Goal: Information Seeking & Learning: Understand process/instructions

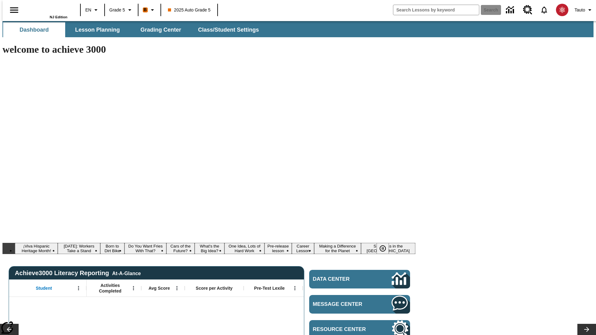
type input "-1"
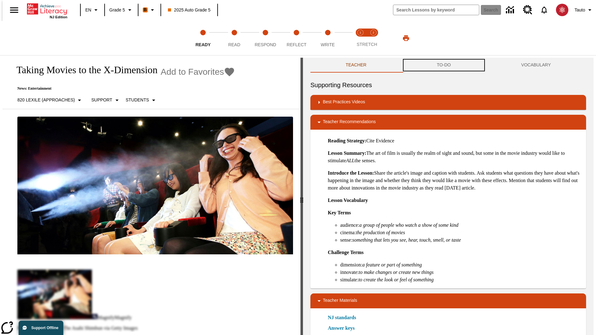
click at [444, 65] on button "TO-DO" at bounding box center [443, 65] width 84 height 15
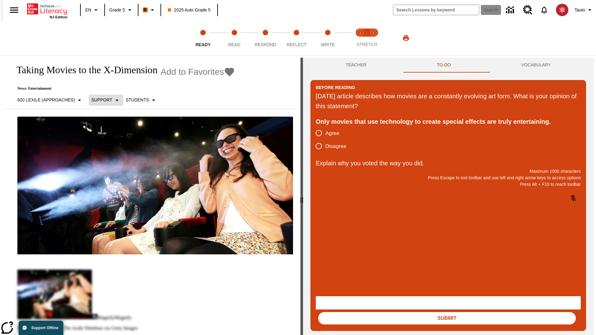
click at [103, 100] on p "Support" at bounding box center [101, 100] width 21 height 7
click at [110, 136] on p "Support" at bounding box center [109, 136] width 37 height 7
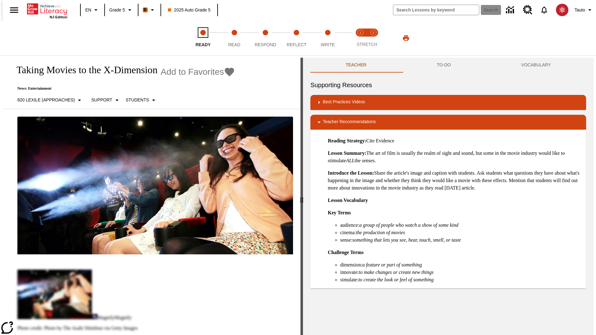
click at [203, 38] on span "Ready" at bounding box center [202, 42] width 15 height 11
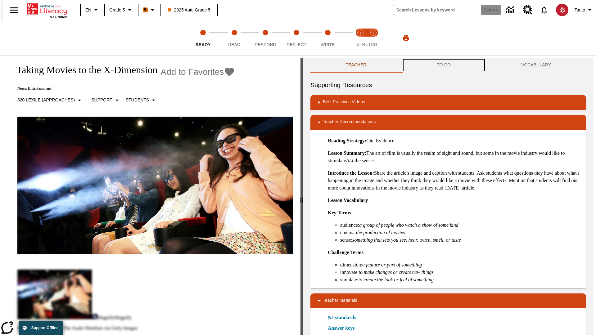
click at [444, 65] on button "TO-DO" at bounding box center [443, 65] width 84 height 15
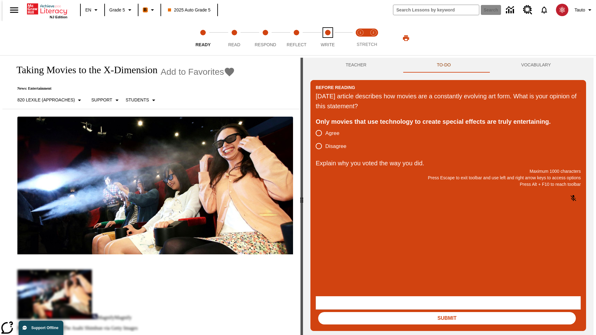
click at [327, 38] on span "Write" at bounding box center [327, 42] width 14 height 11
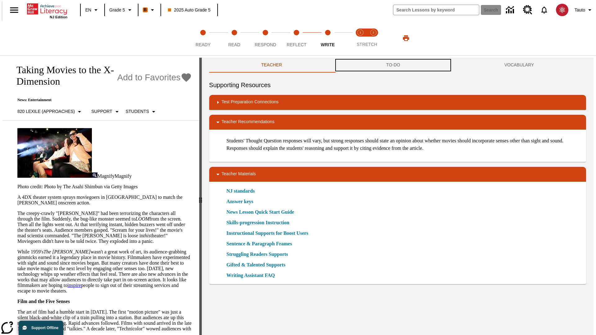
scroll to position [0, 0]
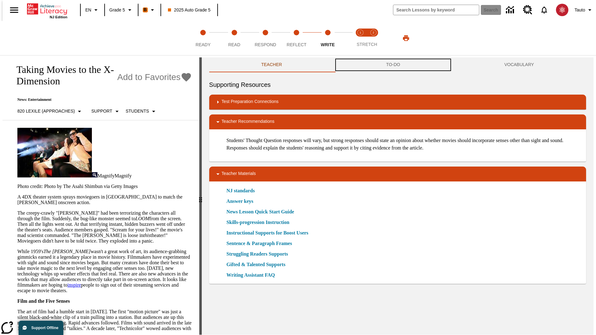
click at [393, 65] on button "TO-DO" at bounding box center [393, 64] width 118 height 15
